Goal: Task Accomplishment & Management: Manage account settings

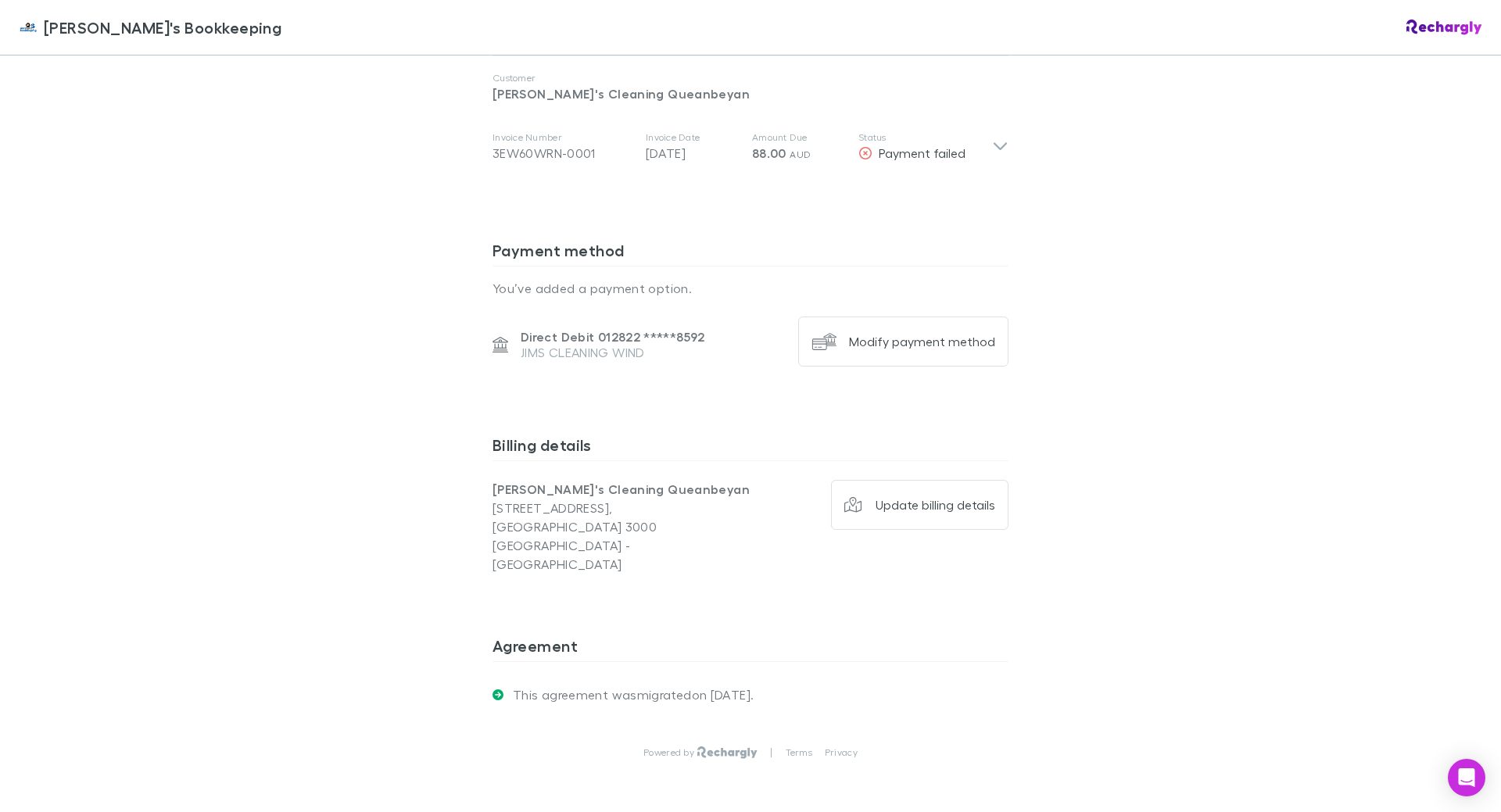
scroll to position [781, 0]
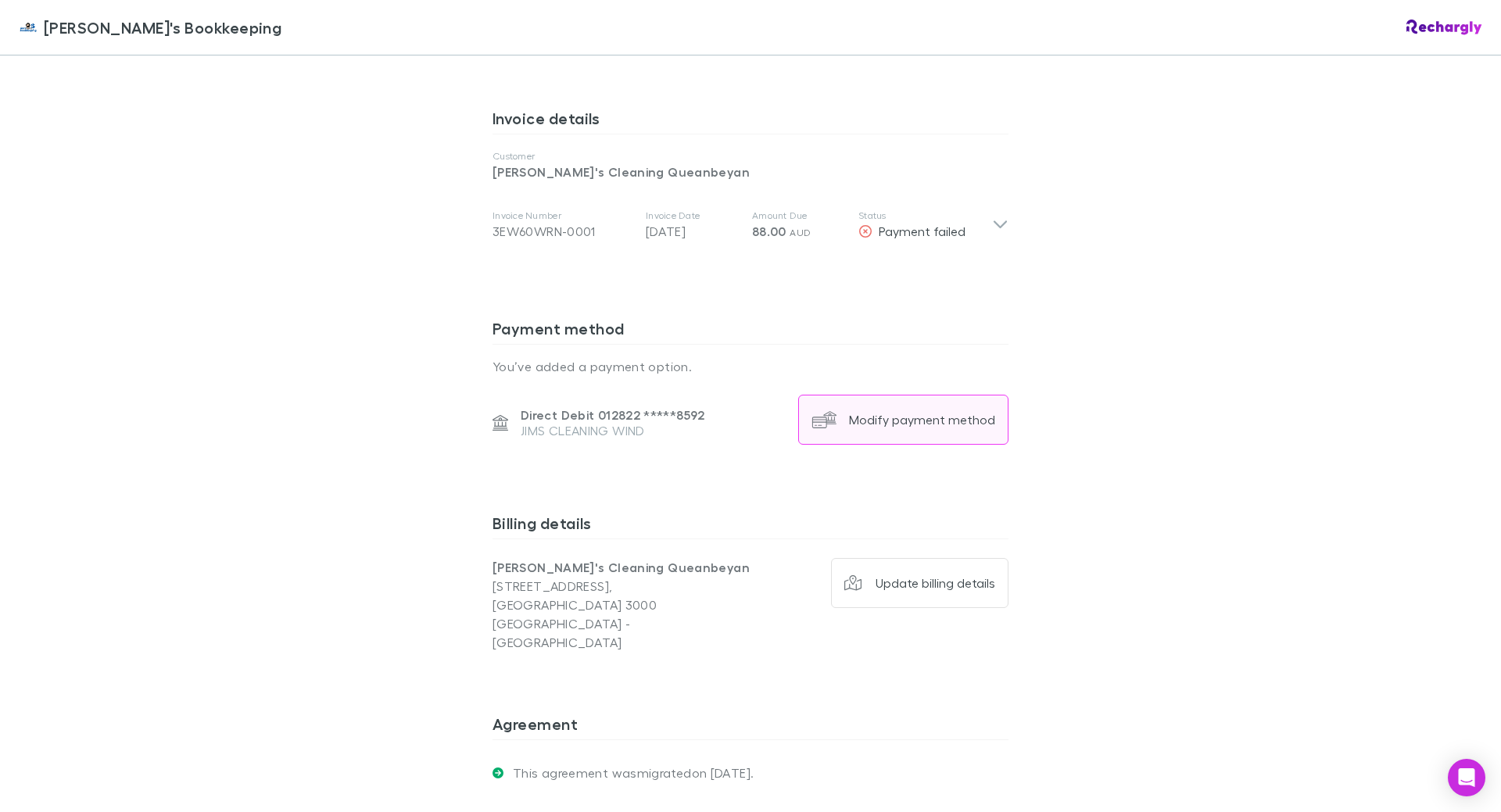
click at [880, 412] on div "Modify payment method" at bounding box center [922, 419] width 146 height 15
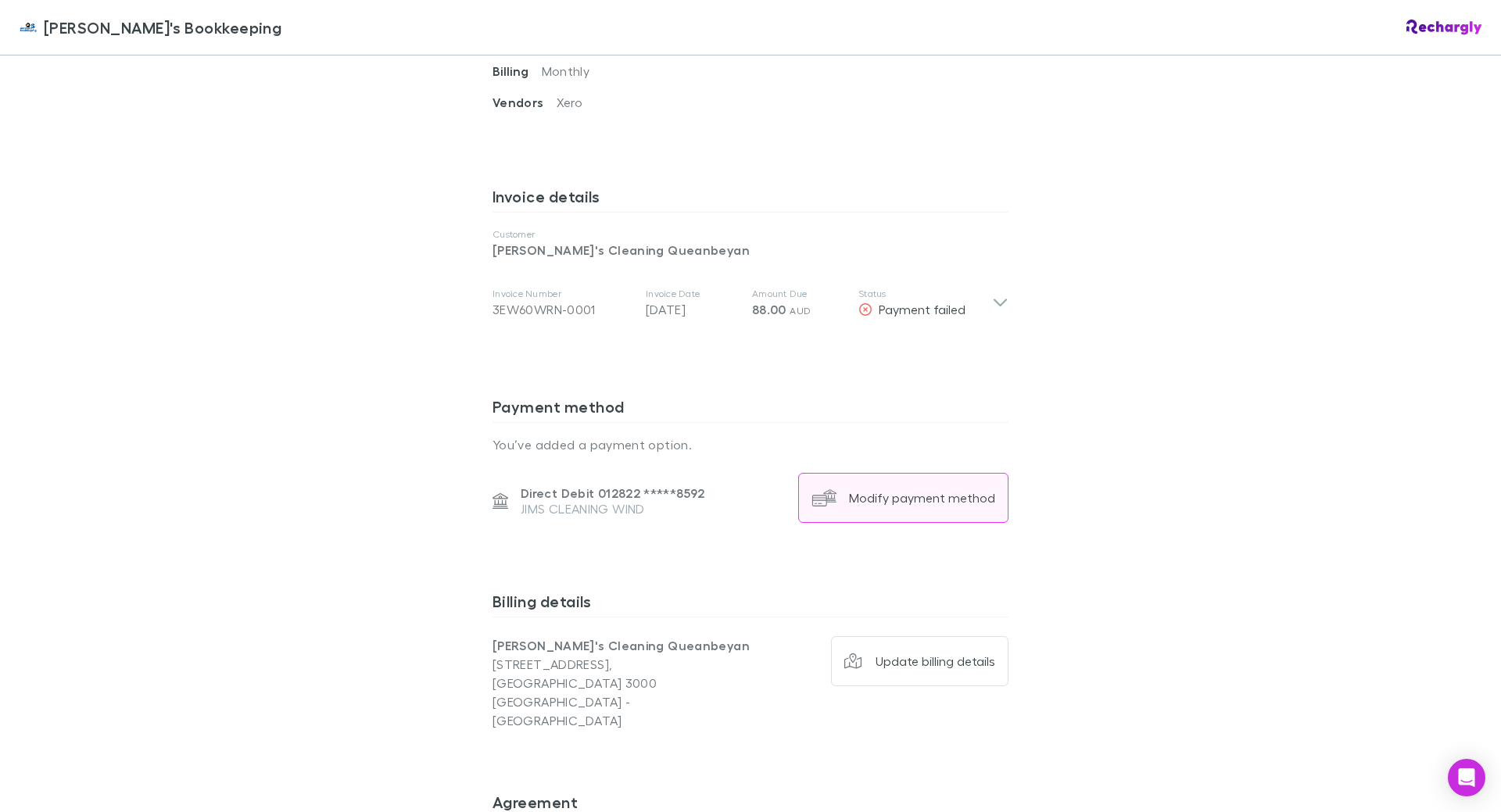
scroll to position [700, 0]
click at [914, 493] on div "Modify payment method" at bounding box center [922, 501] width 146 height 15
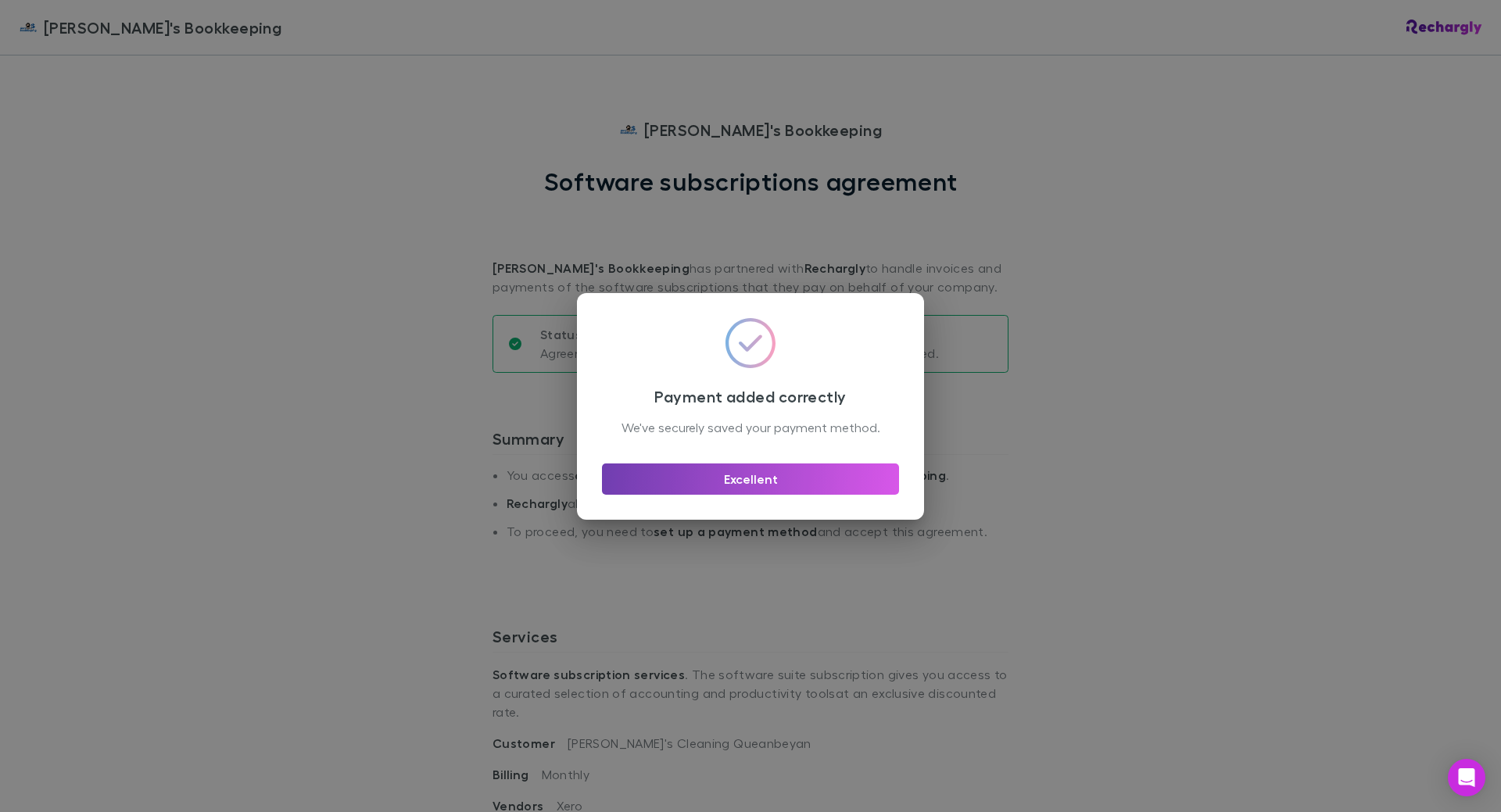
click at [728, 495] on button "Excellent" at bounding box center [750, 479] width 297 height 31
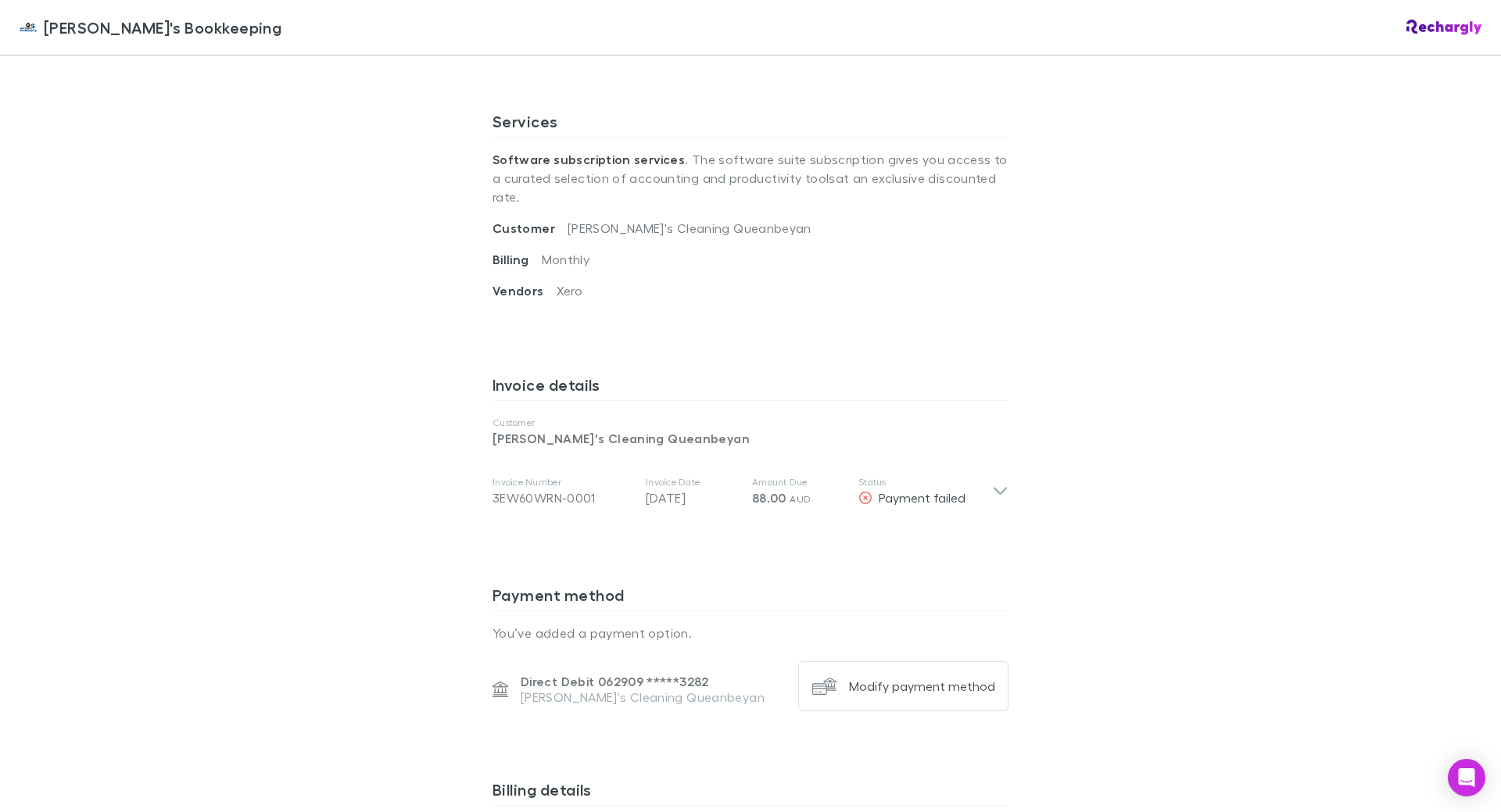
scroll to position [425, 0]
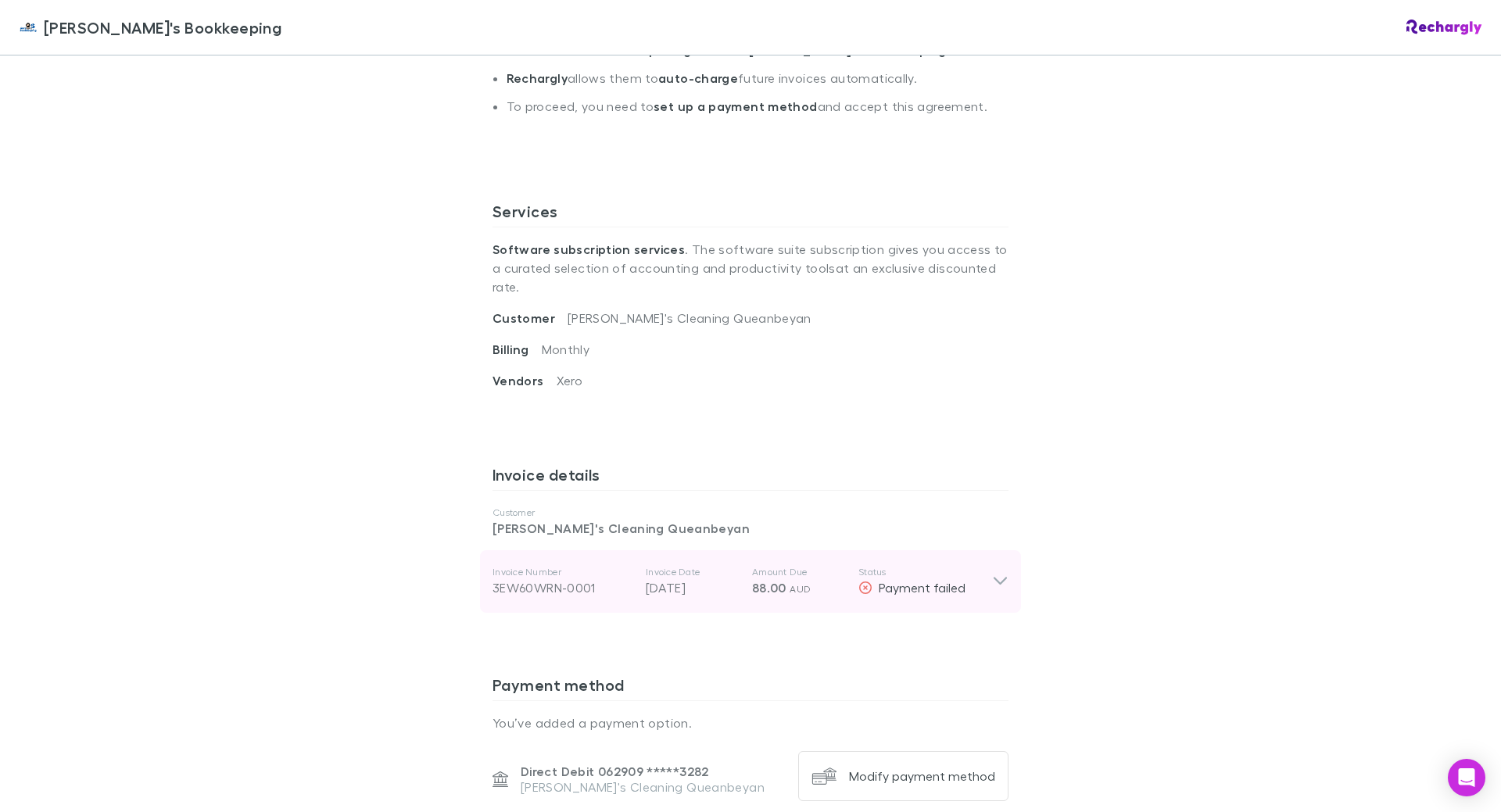
click at [1000, 572] on icon at bounding box center [1000, 581] width 16 height 19
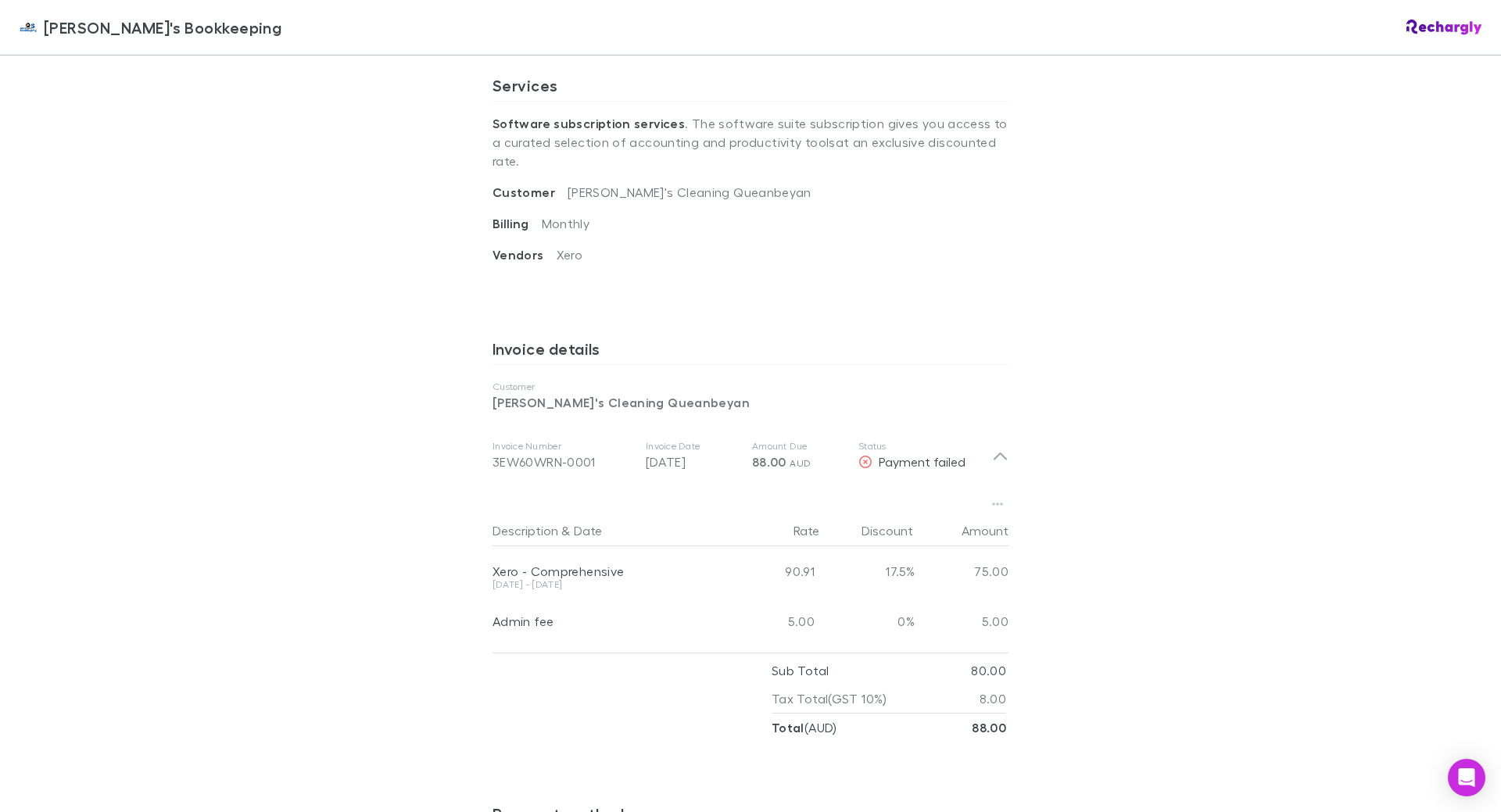
scroll to position [660, 0]
